Goal: Find specific page/section: Find specific page/section

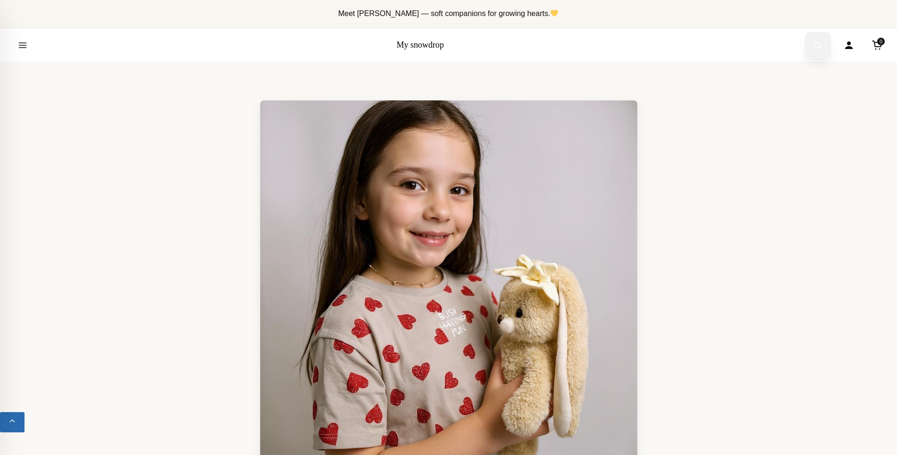
click at [826, 43] on button "Open search" at bounding box center [818, 45] width 26 height 26
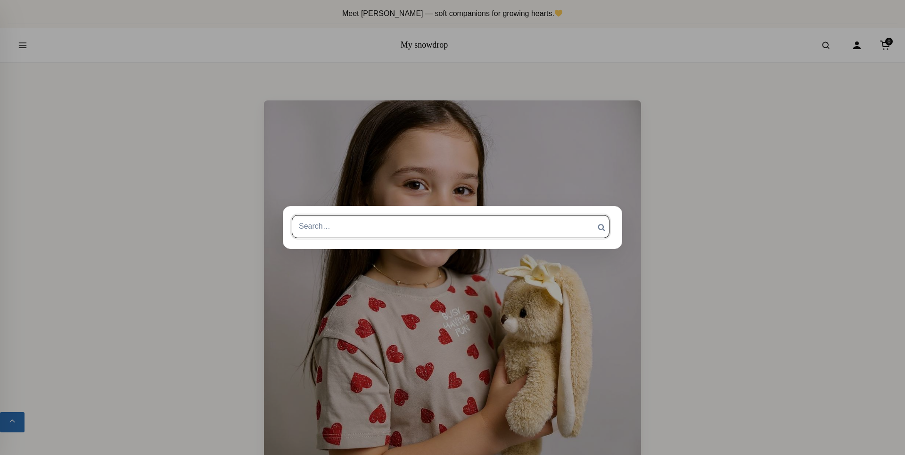
click at [468, 224] on input "Search for:" at bounding box center [451, 226] width 318 height 23
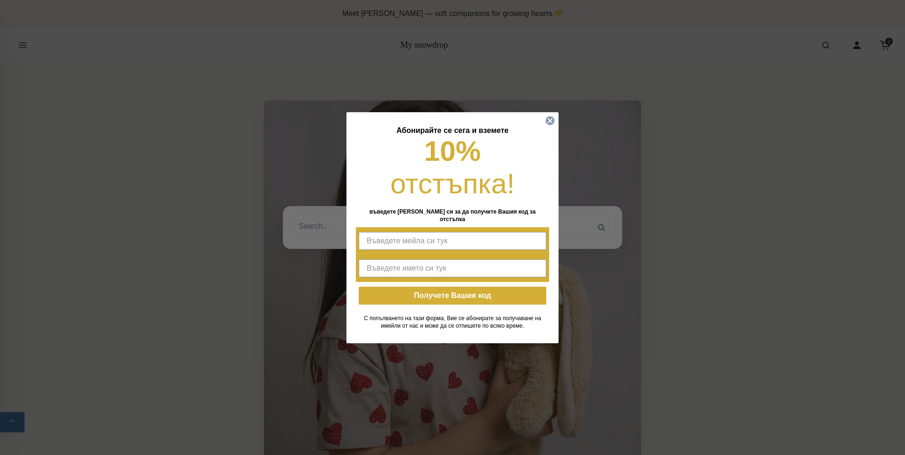
click at [545, 124] on icon "Close dialog" at bounding box center [549, 120] width 9 height 9
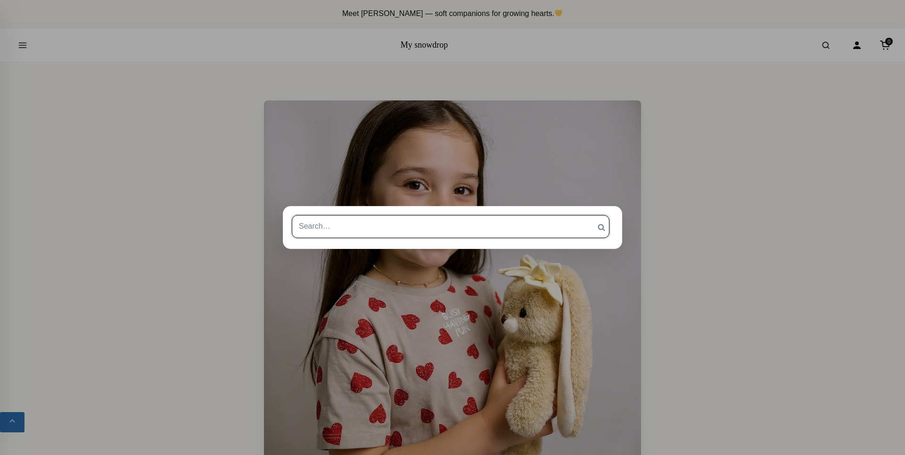
click at [436, 226] on input "Search for:" at bounding box center [451, 226] width 318 height 23
type input "слонче"
click at [590, 215] on input "Search" at bounding box center [602, 227] width 24 height 25
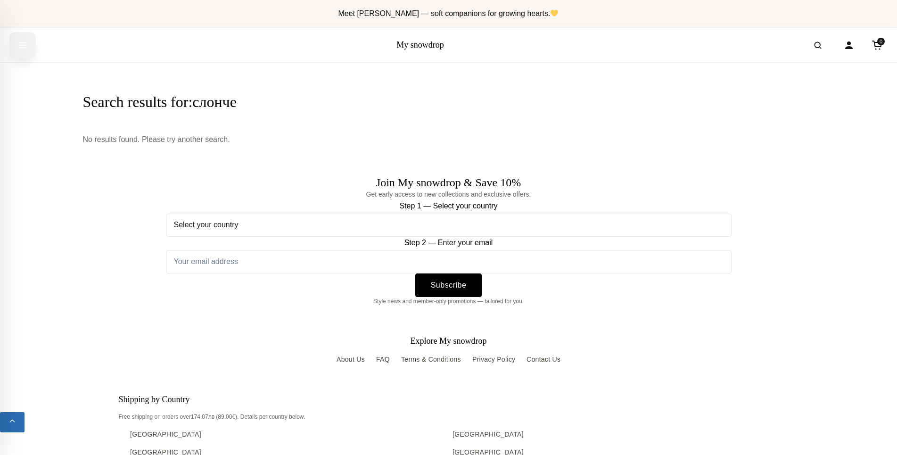
click at [28, 41] on button "Open menu" at bounding box center [22, 45] width 26 height 26
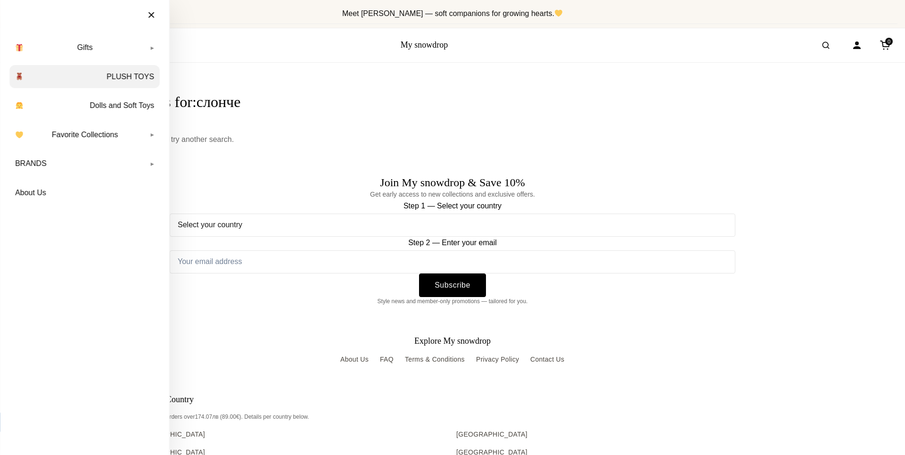
click at [124, 83] on link "PLUSH TOYS" at bounding box center [84, 77] width 150 height 24
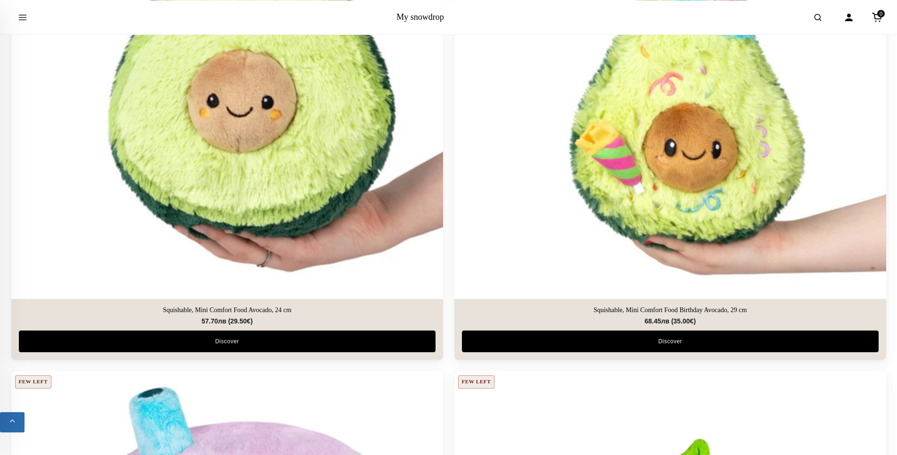
scroll to position [1491, 0]
